Goal: Task Accomplishment & Management: Use online tool/utility

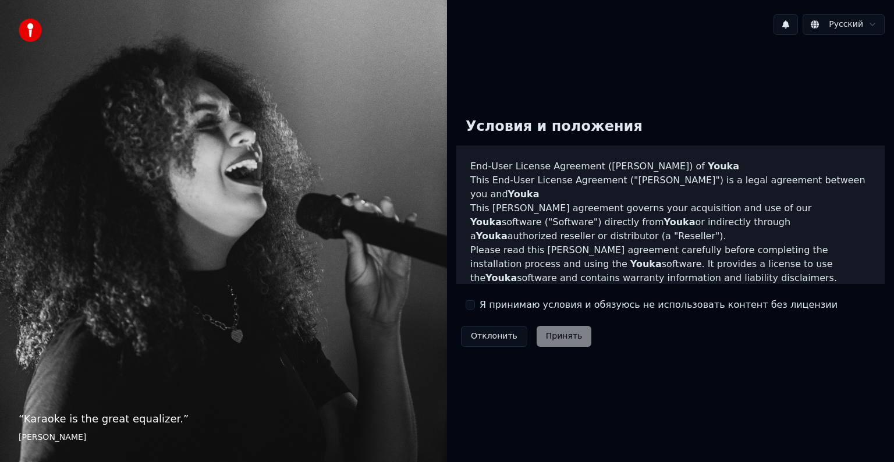
click at [473, 307] on button "Я принимаю условия и обязуюсь не использовать контент без лицензии" at bounding box center [470, 304] width 9 height 9
click at [555, 333] on button "Принять" at bounding box center [564, 336] width 55 height 21
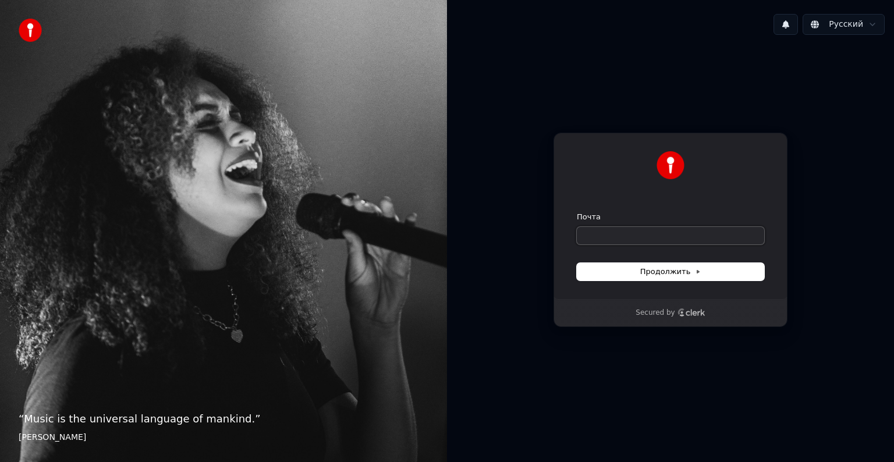
click at [631, 237] on input "Почта" at bounding box center [670, 235] width 187 height 17
click at [657, 228] on input "Почта" at bounding box center [670, 235] width 187 height 17
click at [577, 212] on button "submit" at bounding box center [577, 212] width 0 height 0
type input "**********"
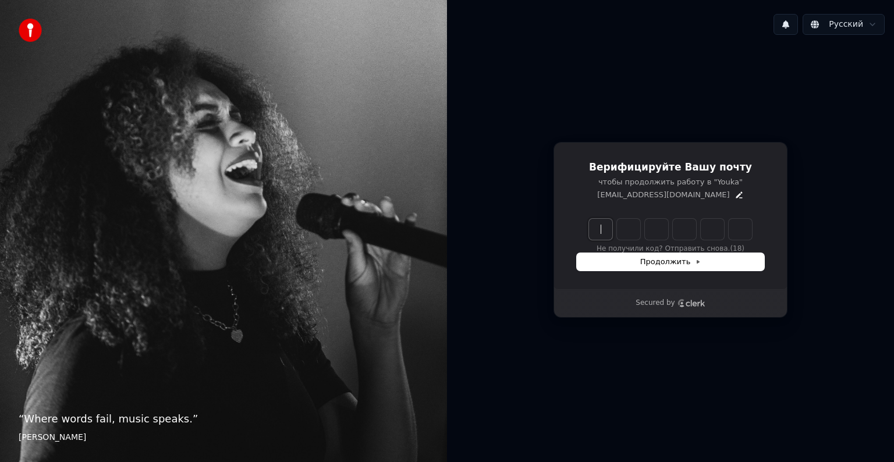
click at [604, 231] on input "Enter verification code" at bounding box center [682, 229] width 186 height 21
type input "******"
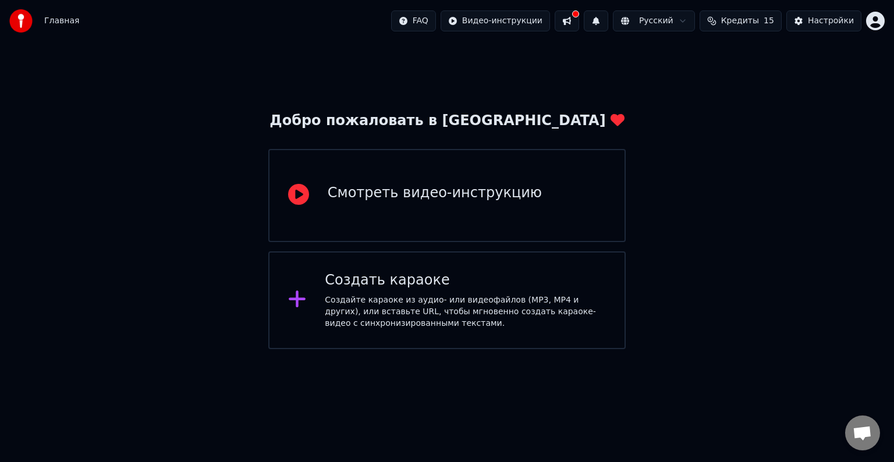
click at [474, 307] on div "Создайте караоке из аудио- или видеофайлов (MP3, MP4 и других), или вставьте UR…" at bounding box center [465, 312] width 281 height 35
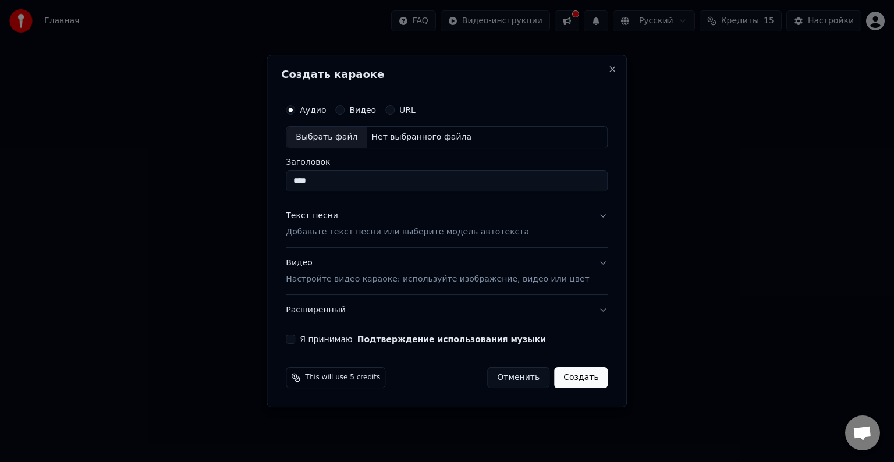
type input "****"
click at [586, 216] on button "Текст песни Добавьте текст песни или выберите модель автотекста" at bounding box center [447, 224] width 322 height 47
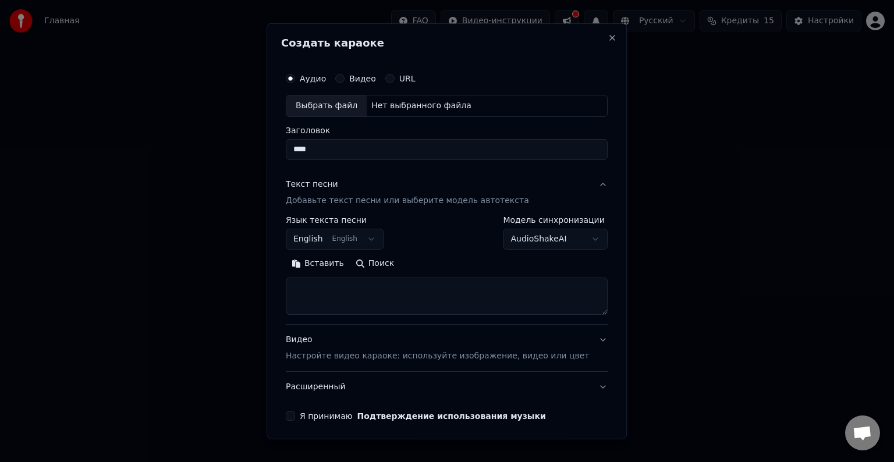
click at [586, 216] on label "Модель синхронизации" at bounding box center [556, 220] width 105 height 8
click at [580, 186] on button "Текст песни Добавьте текст песни или выберите модель автотекста" at bounding box center [447, 192] width 322 height 47
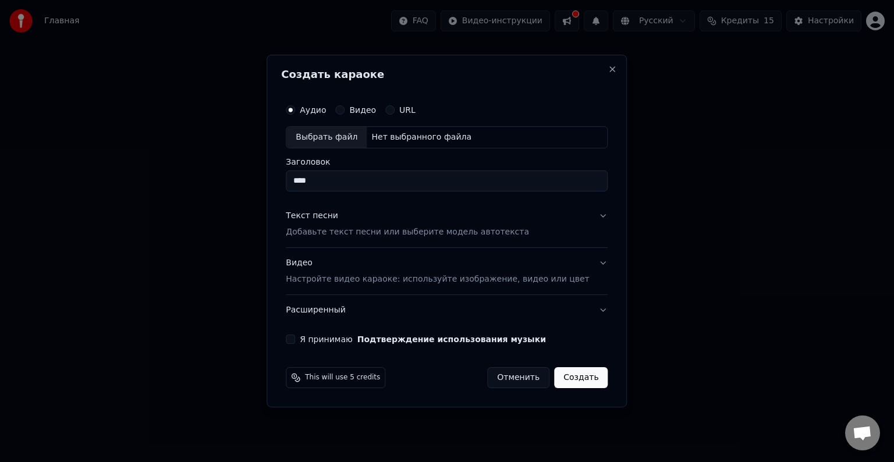
click at [295, 335] on button "Я принимаю Подтверждение использования музыки" at bounding box center [290, 339] width 9 height 9
click at [583, 217] on button "Текст песни Добавьте текст песни или выберите модель автотекста" at bounding box center [447, 224] width 322 height 47
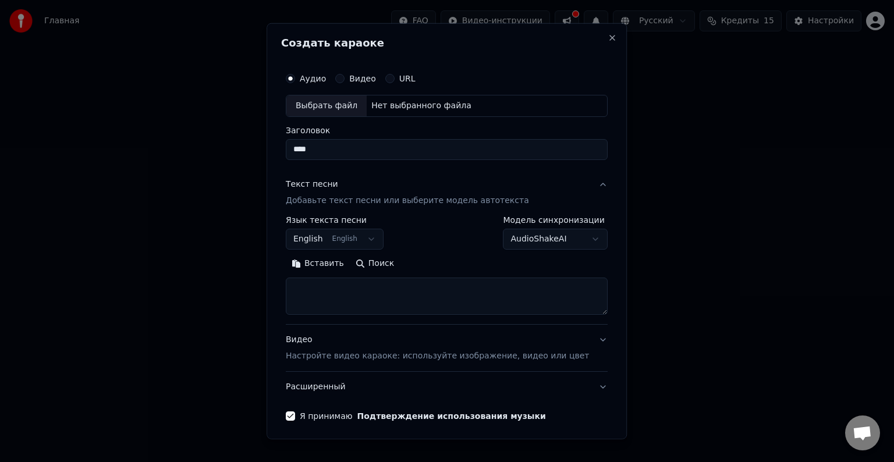
click at [584, 188] on button "Текст песни Добавьте текст песни или выберите модель автотекста" at bounding box center [447, 192] width 322 height 47
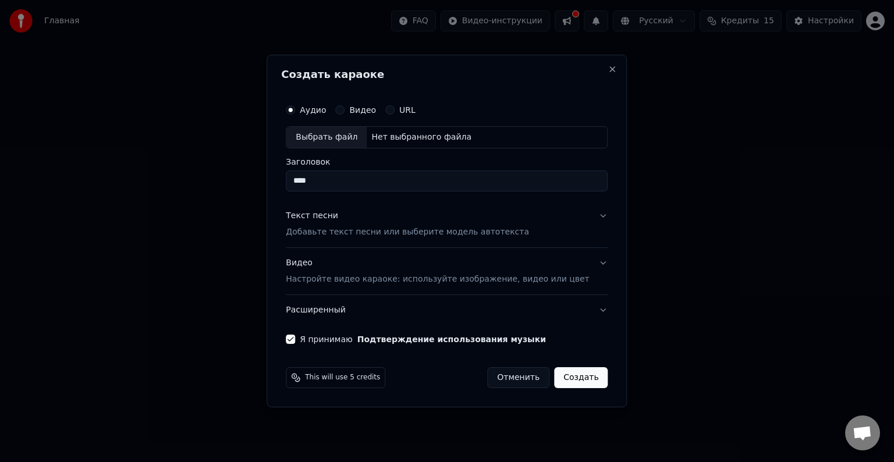
click at [367, 236] on p "Добавьте текст песни или выберите модель автотекста" at bounding box center [407, 232] width 243 height 12
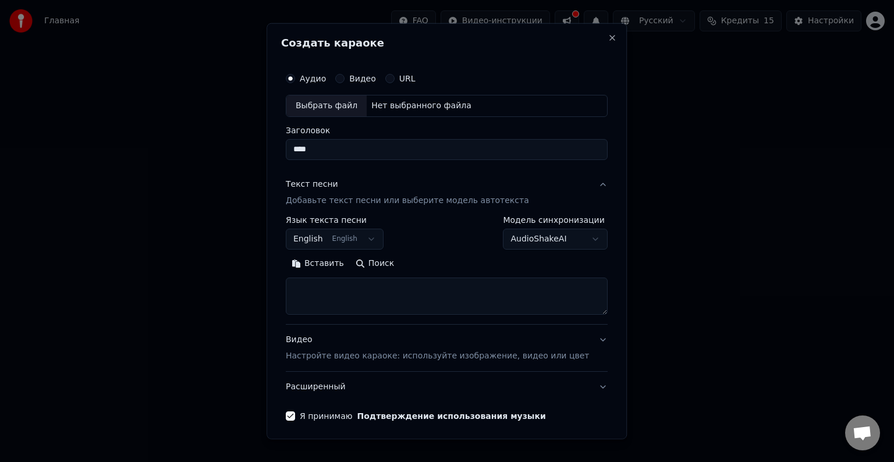
click at [373, 289] on textarea at bounding box center [447, 296] width 322 height 37
paste textarea "**********"
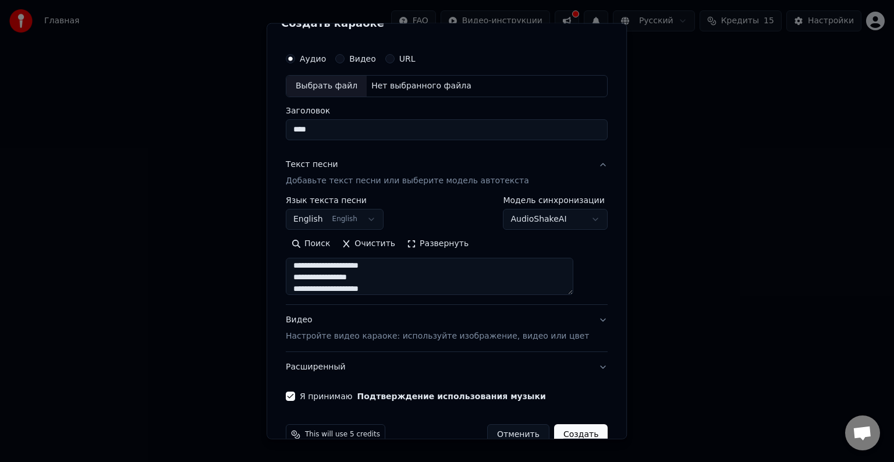
scroll to position [44, 0]
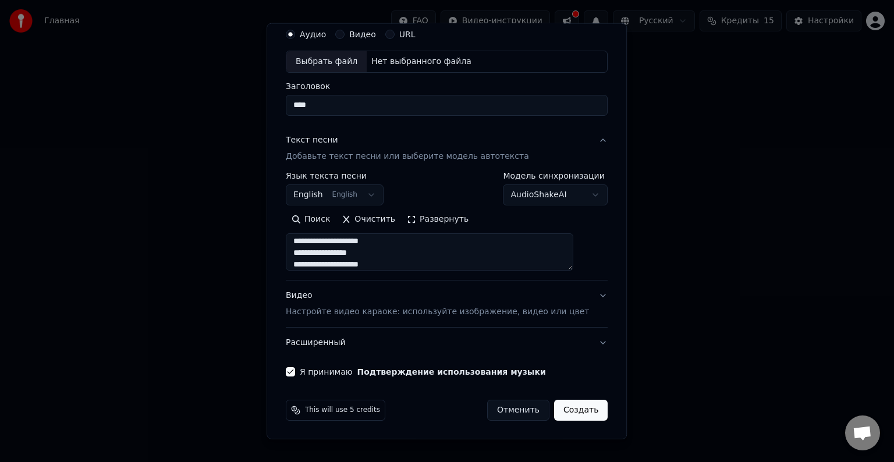
type textarea "**********"
click at [580, 296] on button "Видео Настройте видео караоке: используйте изображение, видео или цвет" at bounding box center [447, 304] width 322 height 47
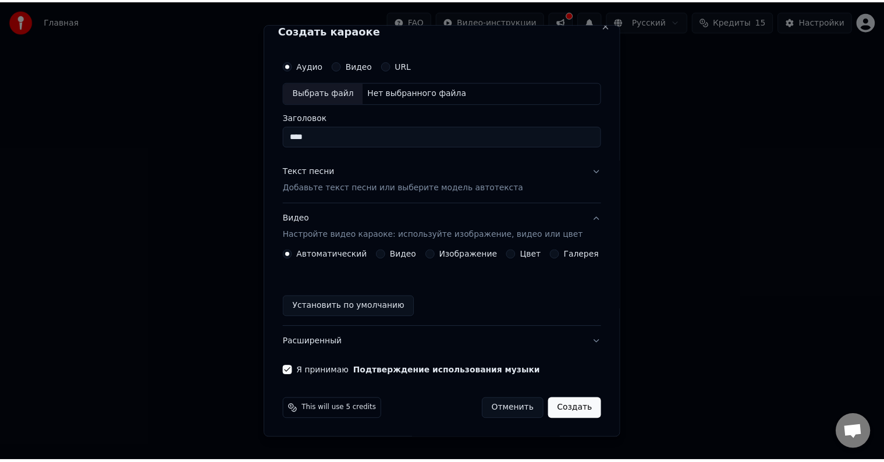
scroll to position [13, 0]
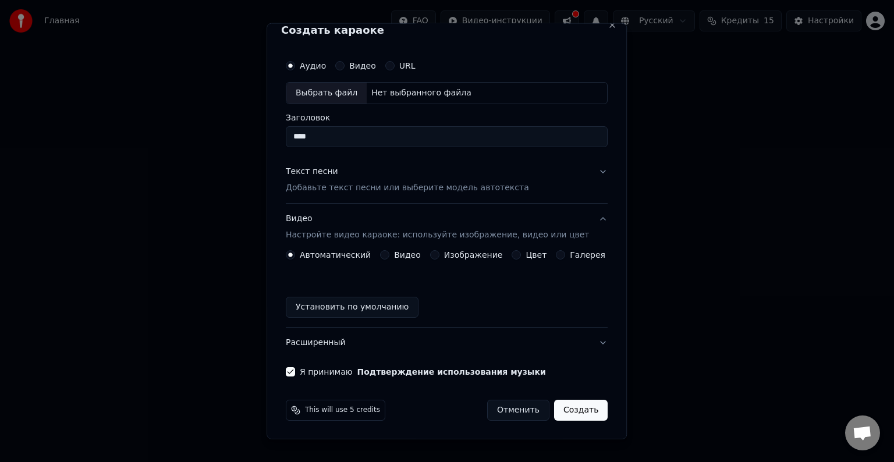
click at [569, 408] on button "Создать" at bounding box center [581, 410] width 54 height 21
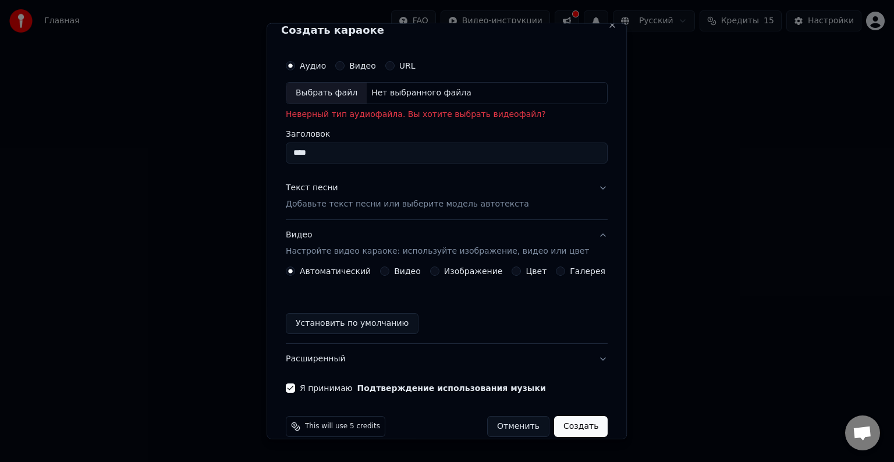
click at [345, 66] on button "Видео" at bounding box center [339, 65] width 9 height 9
click at [391, 93] on div "Нет выбранного файла" at bounding box center [421, 93] width 109 height 12
click at [341, 94] on div "Выбрать файл" at bounding box center [326, 93] width 80 height 21
click at [396, 68] on div "URL" at bounding box center [400, 65] width 30 height 9
click at [392, 66] on button "URL" at bounding box center [389, 65] width 9 height 9
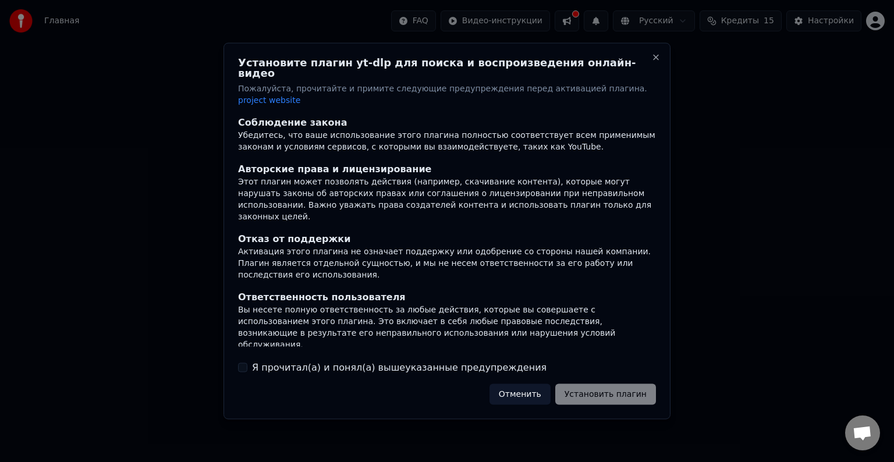
click at [247, 360] on div "Я прочитал(а) и понял(а) вышеуказанные предупреждения" at bounding box center [447, 367] width 418 height 14
click at [240, 363] on button "Я прочитал(а) и понял(а) вышеуказанные предупреждения" at bounding box center [242, 367] width 9 height 9
click at [624, 388] on button "Установить плагин" at bounding box center [605, 394] width 101 height 21
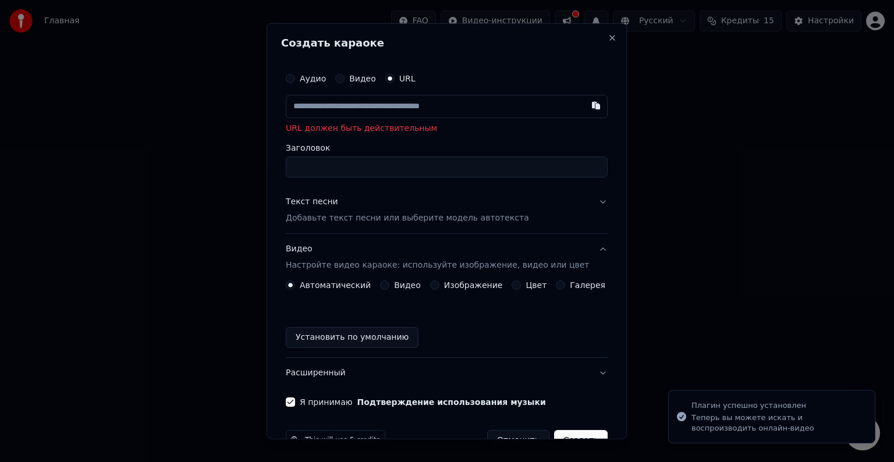
click at [379, 112] on input "text" at bounding box center [447, 106] width 322 height 23
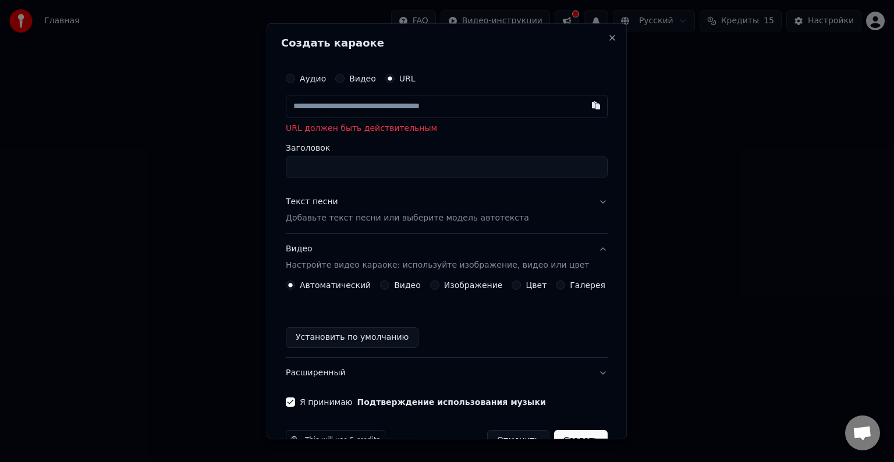
paste input "**********"
type input "**********"
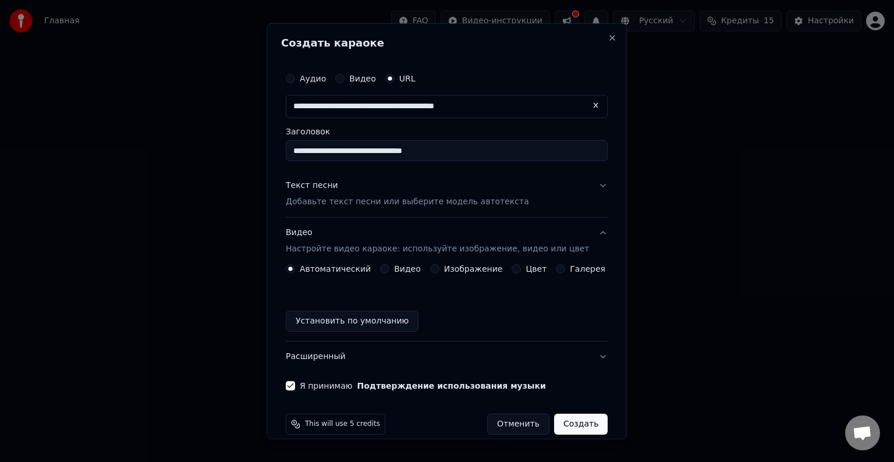
type input "**********"
click at [563, 424] on button "Создать" at bounding box center [581, 424] width 54 height 21
type input "**********"
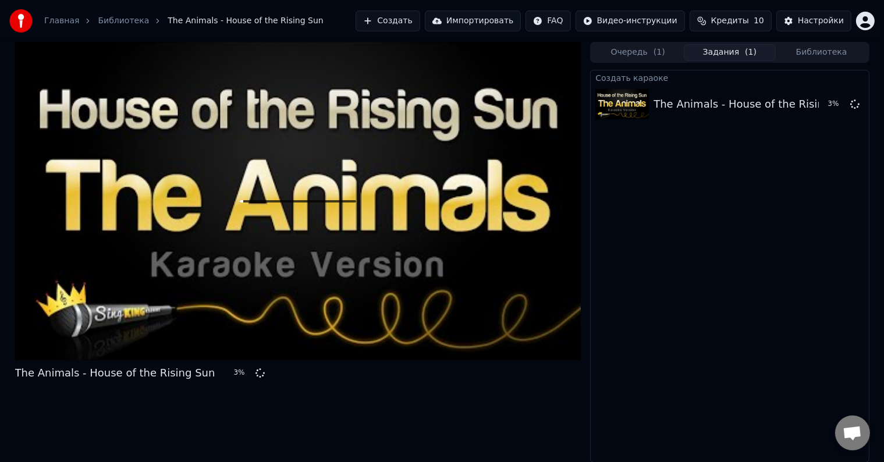
click at [272, 179] on div at bounding box center [298, 201] width 566 height 318
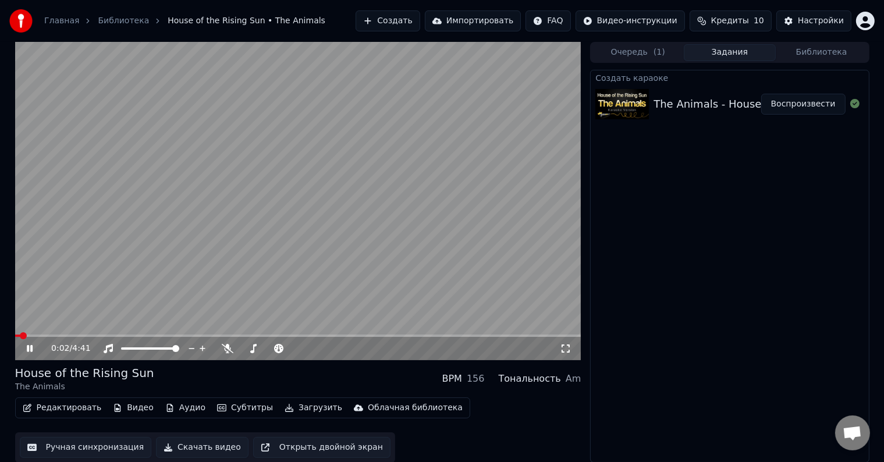
click at [29, 351] on icon at bounding box center [37, 348] width 27 height 9
click at [302, 168] on video at bounding box center [298, 201] width 566 height 318
click at [566, 348] on icon at bounding box center [566, 348] width 12 height 9
click at [324, 217] on video at bounding box center [298, 201] width 566 height 318
click at [15, 338] on span at bounding box center [18, 335] width 7 height 7
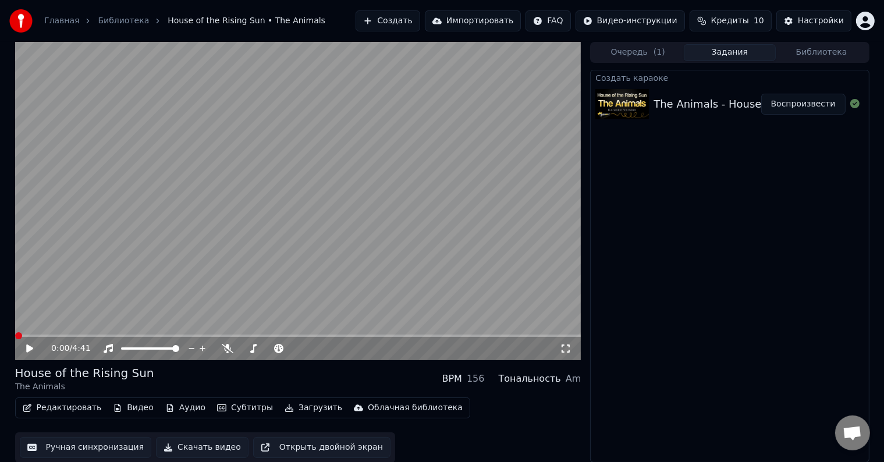
click at [348, 184] on video at bounding box center [298, 201] width 566 height 318
click at [228, 352] on icon at bounding box center [228, 348] width 12 height 9
click at [148, 352] on div at bounding box center [161, 349] width 94 height 12
click at [154, 348] on span at bounding box center [137, 349] width 33 height 2
click at [30, 350] on icon at bounding box center [37, 348] width 27 height 9
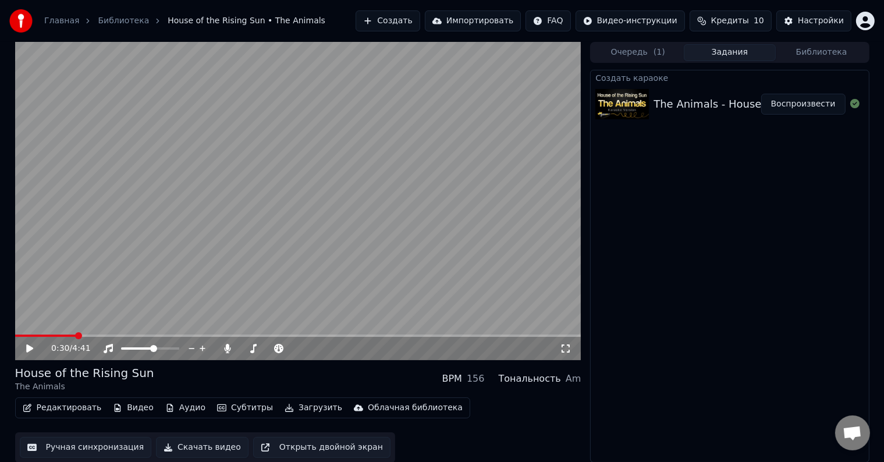
click at [325, 238] on video at bounding box center [298, 201] width 566 height 318
click at [30, 350] on icon at bounding box center [30, 348] width 6 height 7
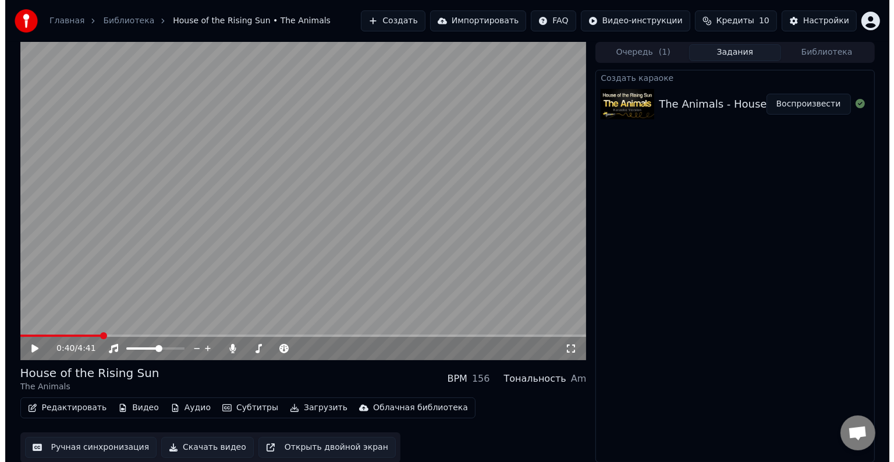
scroll to position [1, 0]
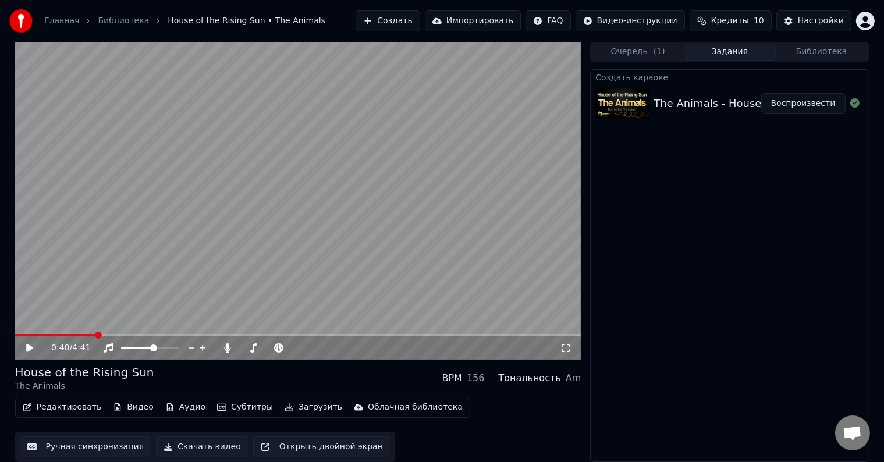
click at [70, 412] on button "Редактировать" at bounding box center [62, 407] width 88 height 16
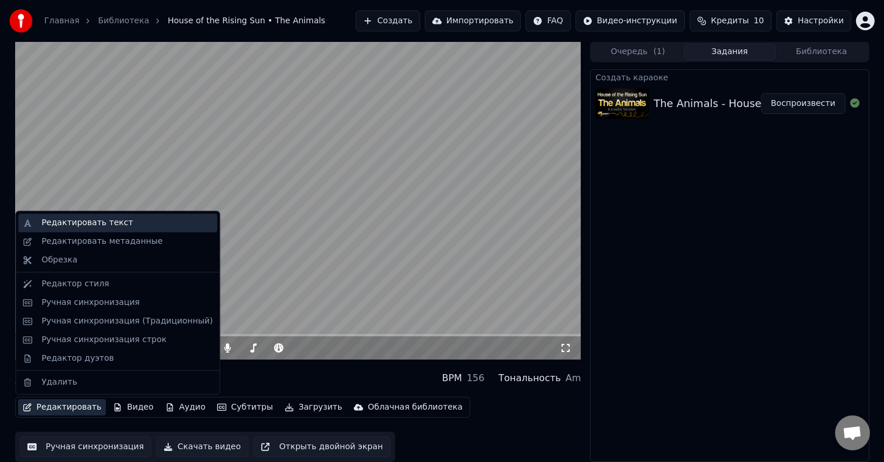
click at [100, 227] on div "Редактировать текст" at bounding box center [86, 223] width 91 height 12
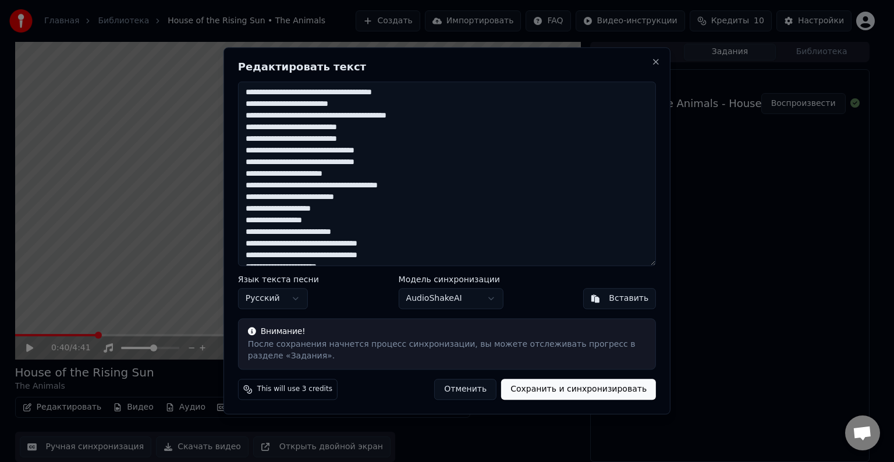
click at [477, 391] on button "Отменить" at bounding box center [465, 390] width 62 height 21
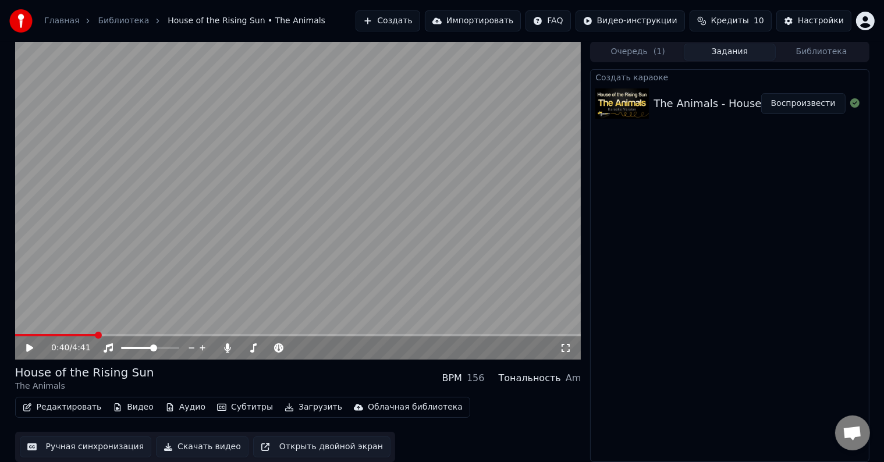
click at [62, 409] on button "Редактировать" at bounding box center [62, 407] width 88 height 16
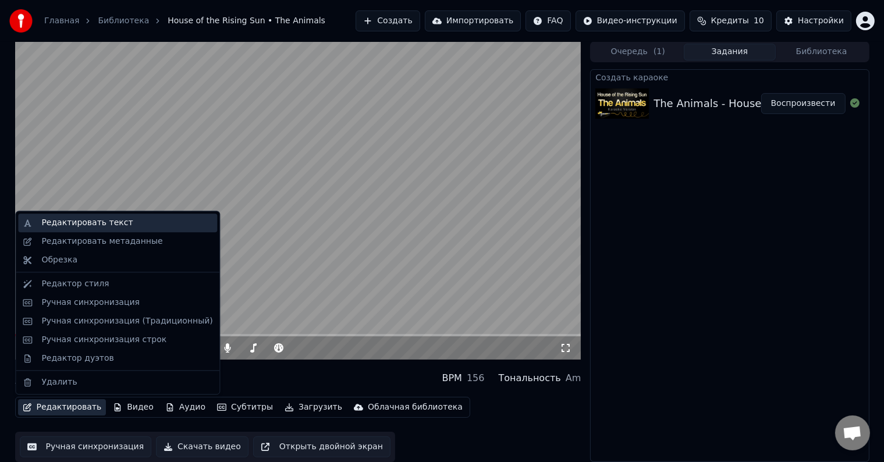
click at [76, 221] on div "Редактировать текст" at bounding box center [86, 223] width 91 height 12
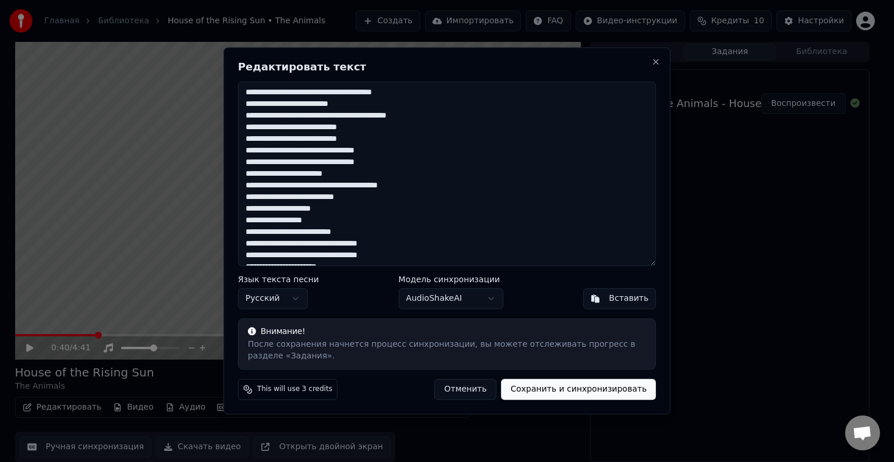
scroll to position [163, 0]
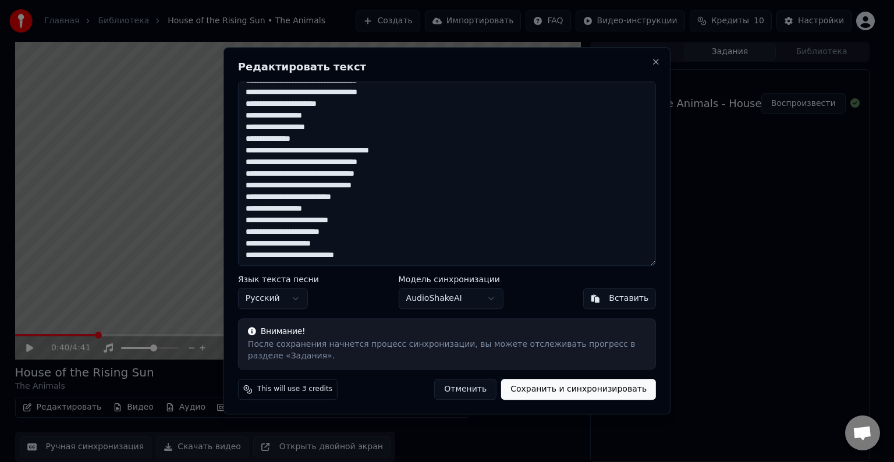
drag, startPoint x: 246, startPoint y: 91, endPoint x: 420, endPoint y: 350, distance: 312.5
click at [420, 350] on div "**********" at bounding box center [447, 230] width 447 height 367
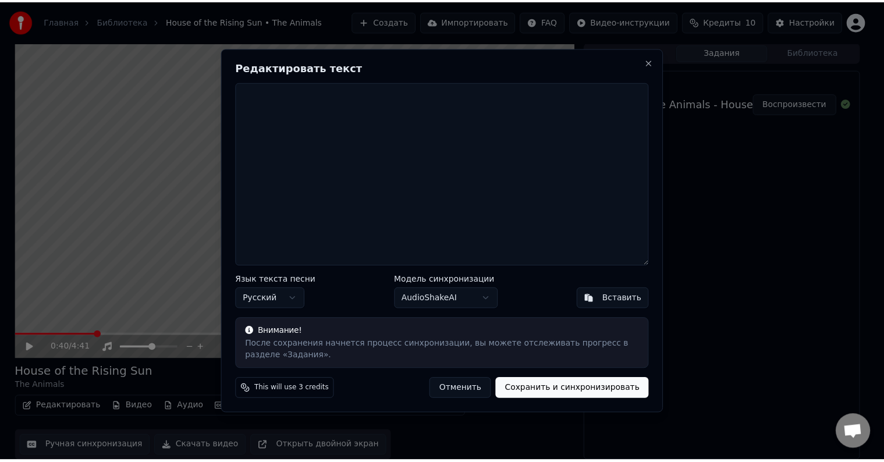
scroll to position [0, 0]
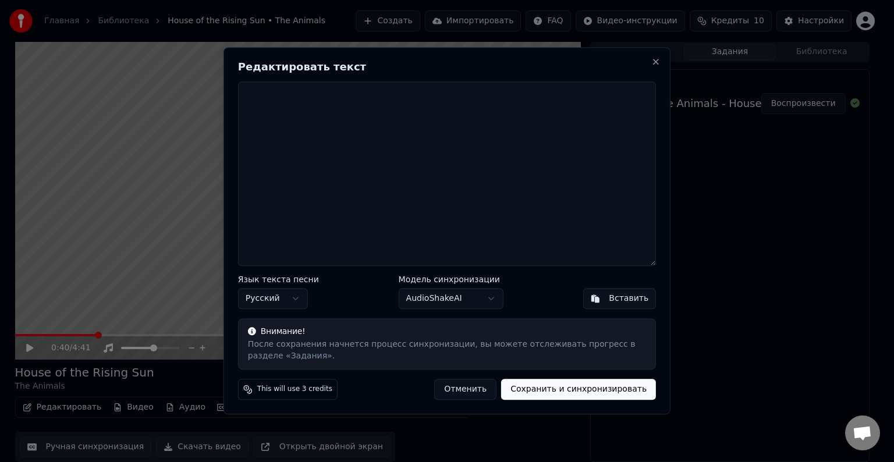
click at [543, 389] on button "Сохранить и синхронизировать" at bounding box center [578, 390] width 155 height 21
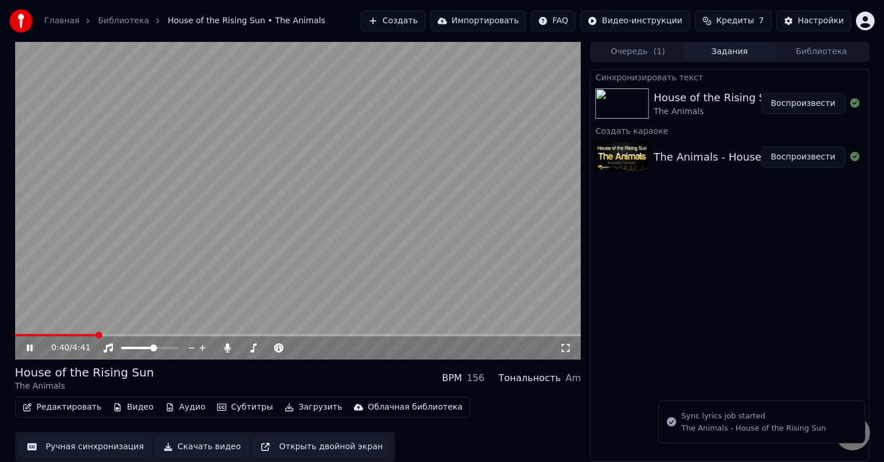
click at [416, 226] on video at bounding box center [298, 200] width 566 height 318
click at [75, 403] on button "Редактировать" at bounding box center [62, 407] width 88 height 16
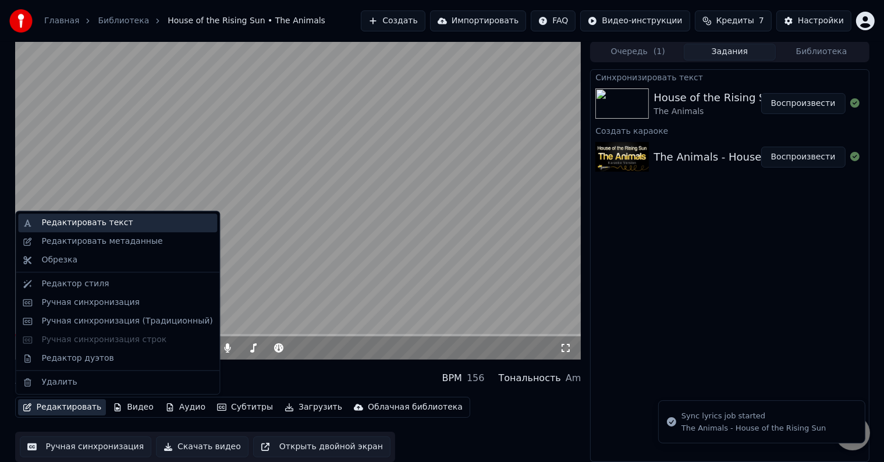
click at [82, 226] on div "Редактировать текст" at bounding box center [86, 223] width 91 height 12
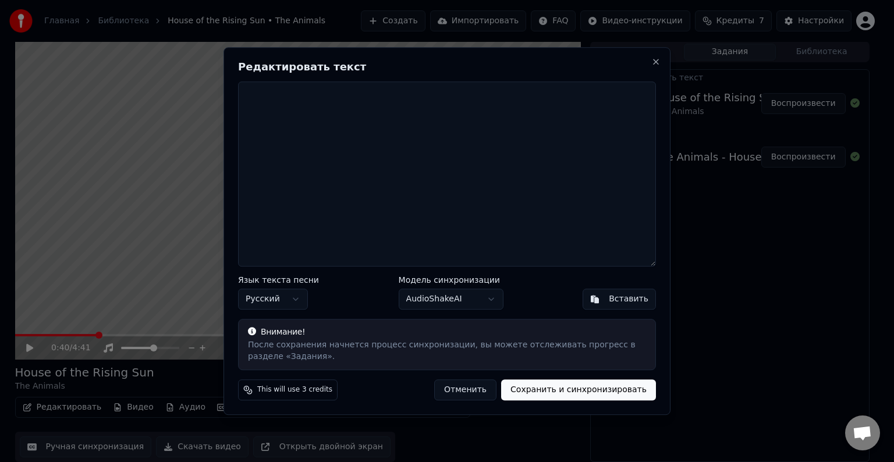
drag, startPoint x: 608, startPoint y: 205, endPoint x: 601, endPoint y: 132, distance: 73.1
click at [601, 128] on textarea at bounding box center [447, 174] width 418 height 185
drag, startPoint x: 654, startPoint y: 264, endPoint x: 679, endPoint y: 263, distance: 25.0
click at [679, 263] on body "Главная Библиотека House of the Rising Sun • The Animals Создать Импортировать …" at bounding box center [442, 230] width 884 height 462
click at [652, 61] on button "Close" at bounding box center [655, 63] width 9 height 9
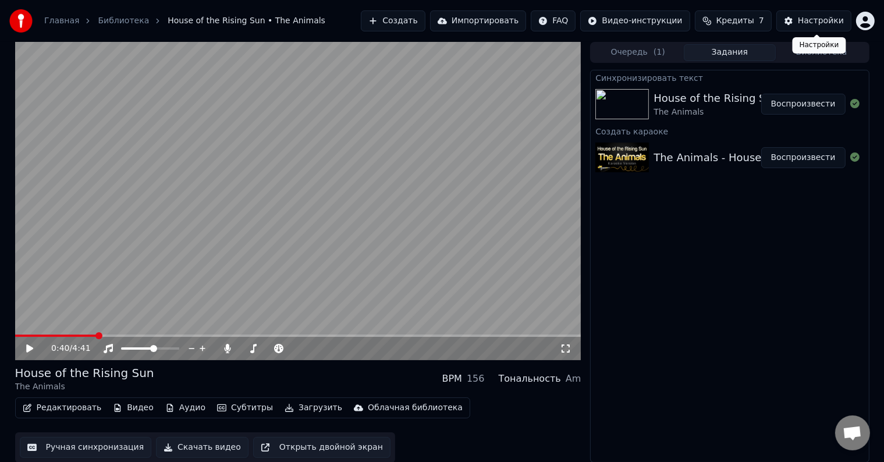
click at [833, 20] on div "Настройки" at bounding box center [821, 21] width 46 height 12
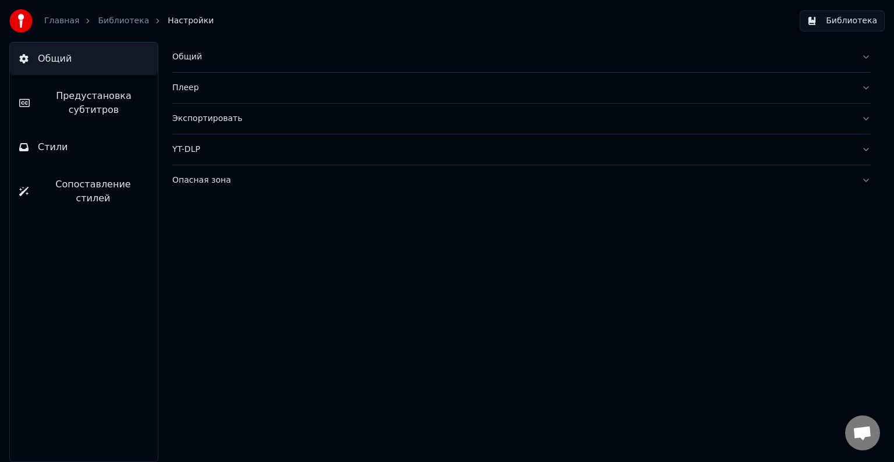
click at [86, 61] on button "Общий" at bounding box center [84, 59] width 148 height 33
click at [845, 23] on button "Библиотека" at bounding box center [842, 20] width 85 height 21
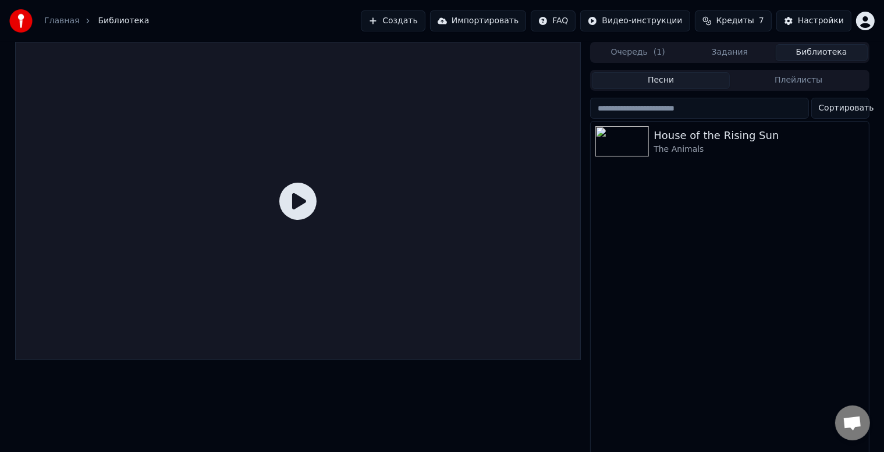
click at [300, 205] on icon at bounding box center [297, 201] width 37 height 37
click at [745, 149] on div "The Animals" at bounding box center [753, 150] width 199 height 12
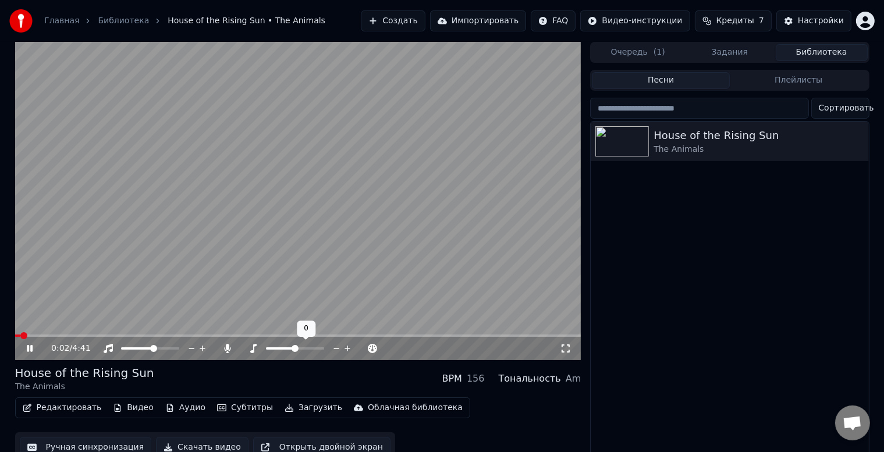
click at [351, 349] on icon at bounding box center [347, 349] width 11 height 12
click at [286, 351] on span at bounding box center [286, 348] width 7 height 7
click at [59, 412] on button "Редактировать" at bounding box center [62, 408] width 88 height 16
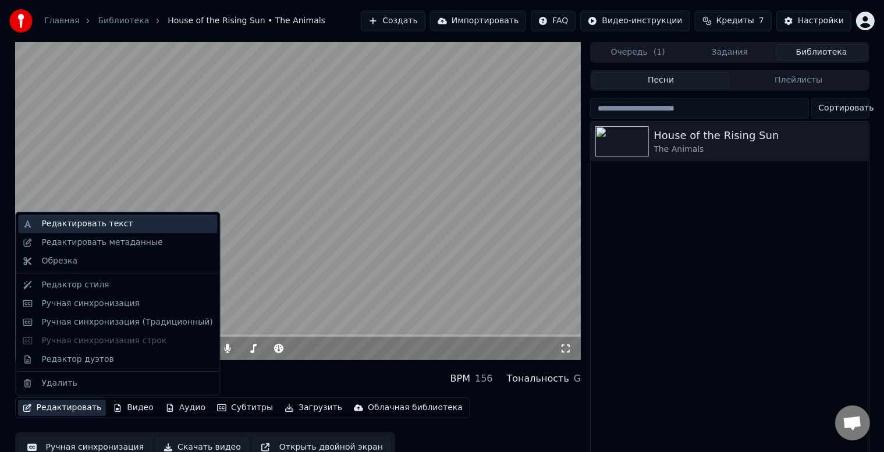
click at [93, 228] on div "Редактировать текст" at bounding box center [86, 224] width 91 height 12
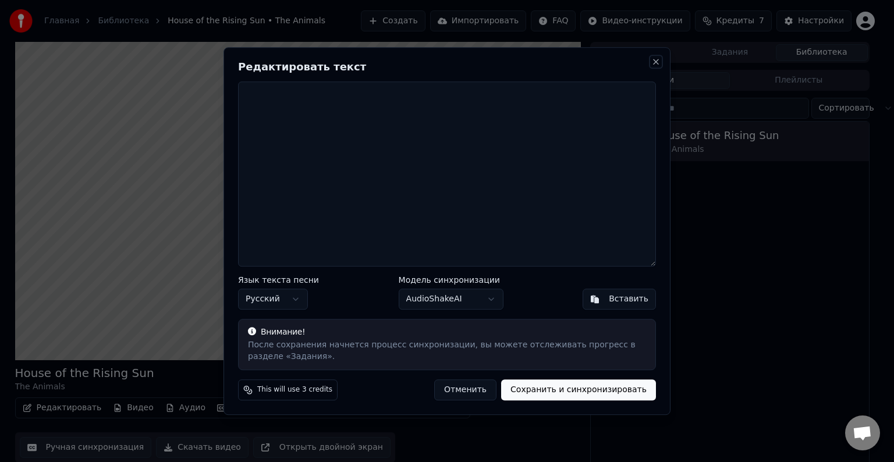
click at [659, 65] on button "Close" at bounding box center [655, 61] width 9 height 9
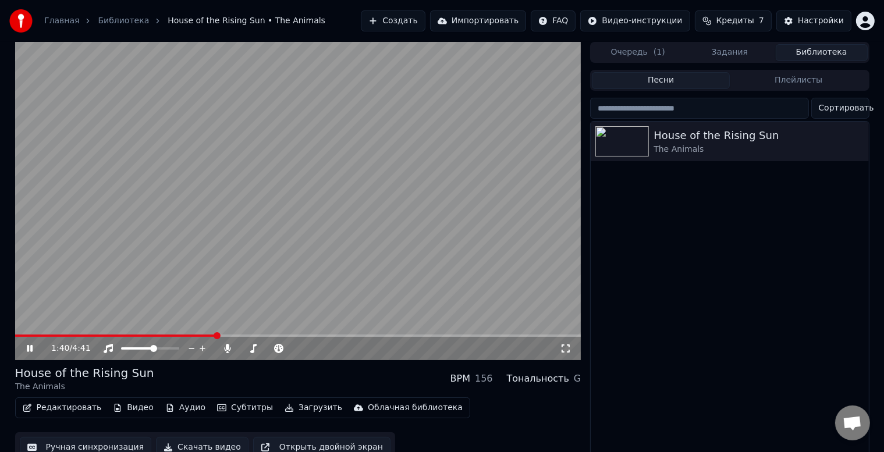
click at [39, 349] on icon at bounding box center [37, 348] width 27 height 9
